Goal: Information Seeking & Learning: Learn about a topic

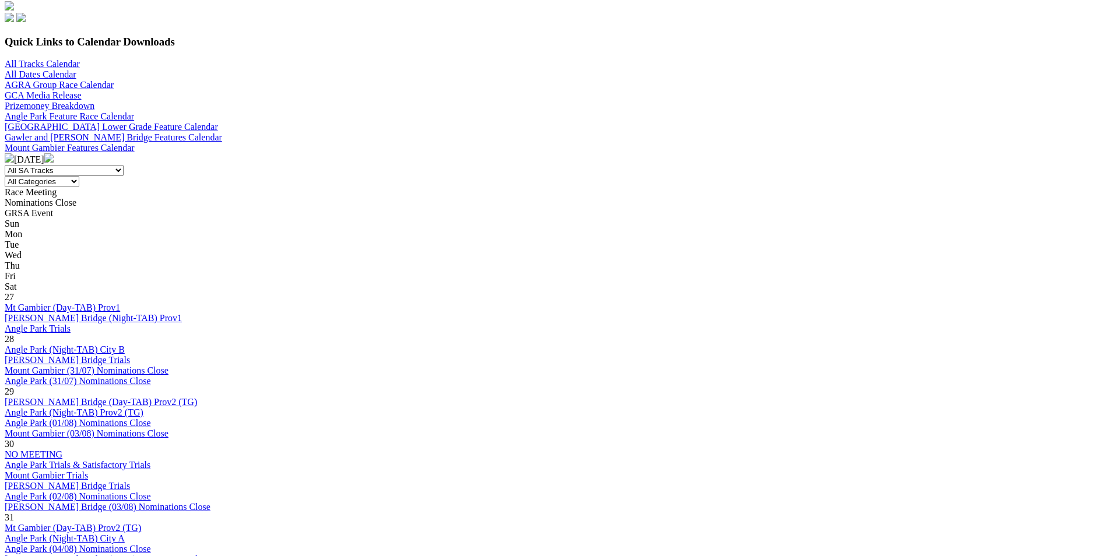
scroll to position [641, 0]
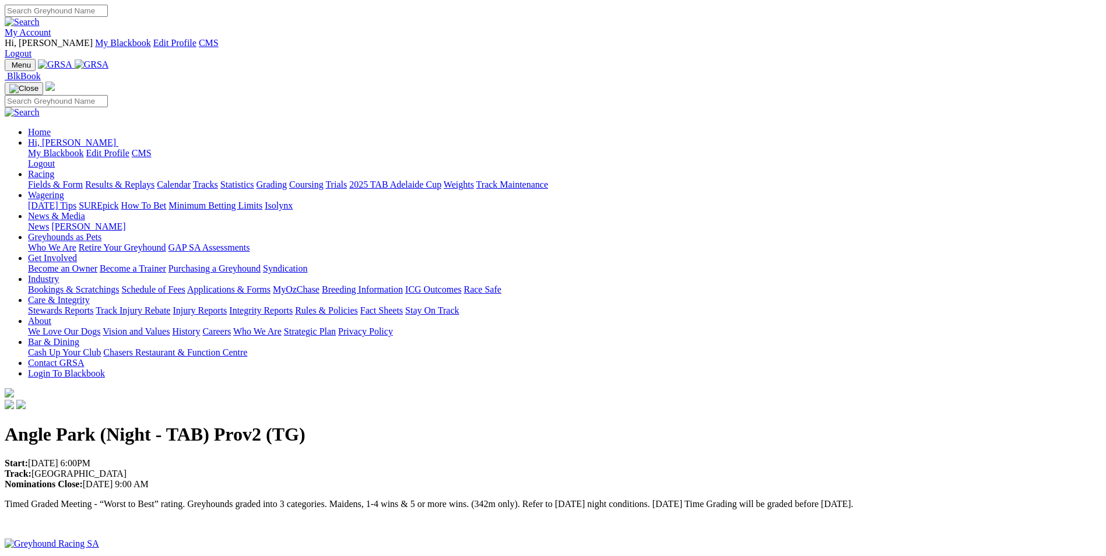
click at [286, 59] on div "Menu BlkBook Home Hi, Martyn My Blackbook Edit Profile CMS Logout Calendar" at bounding box center [553, 235] width 1096 height 353
click at [54, 169] on link "Racing" at bounding box center [41, 174] width 26 height 10
click at [191, 180] on link "Calendar" at bounding box center [174, 185] width 34 height 10
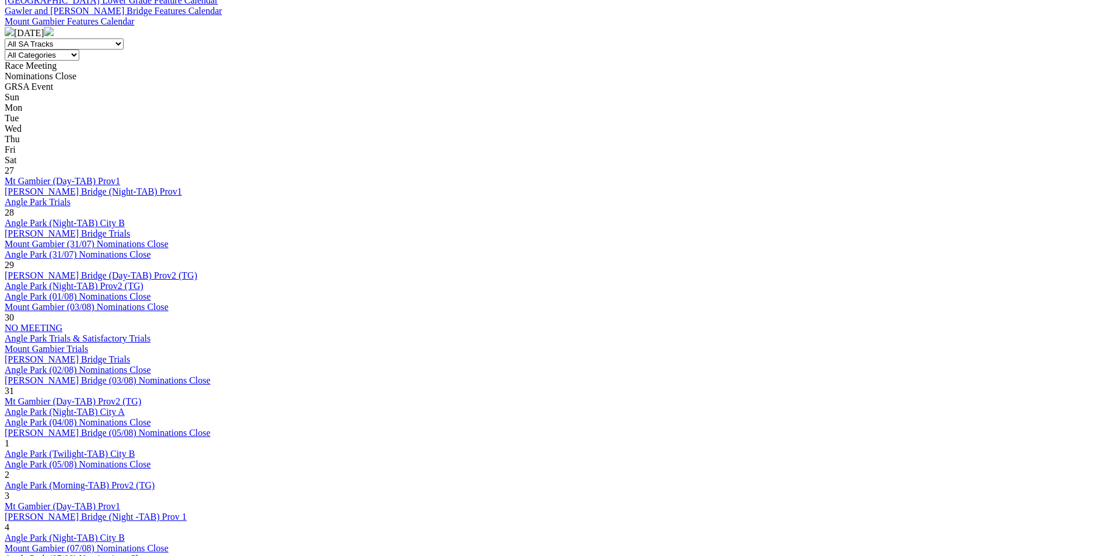
scroll to position [816, 0]
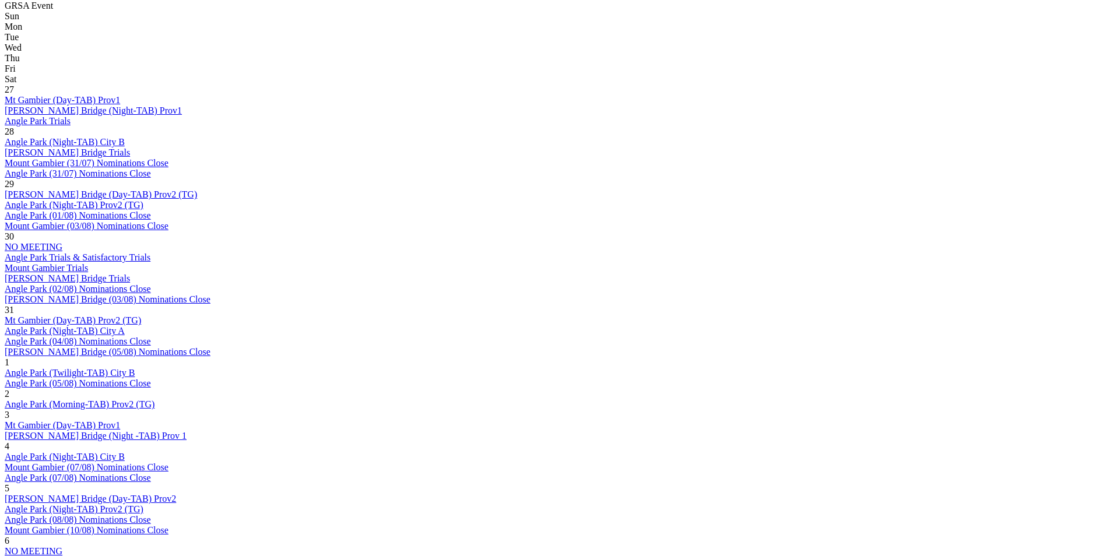
scroll to position [699, 0]
